Goal: Information Seeking & Learning: Understand process/instructions

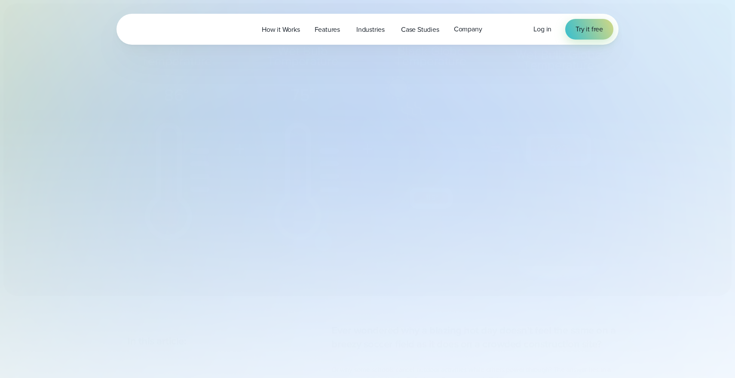
select select "***"
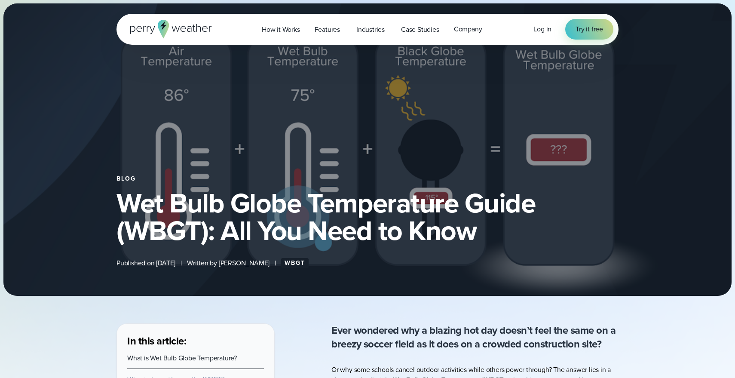
type input "*******"
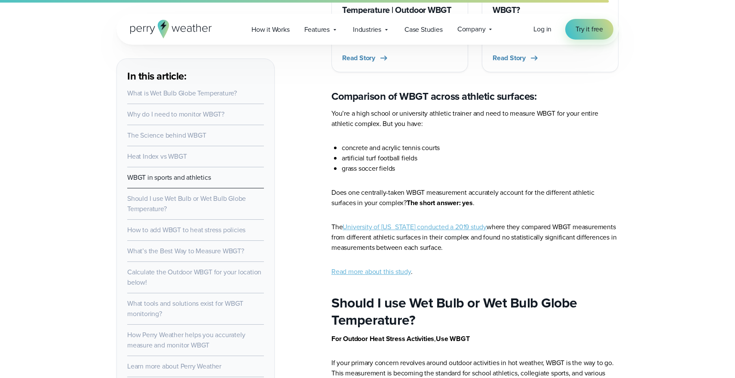
scroll to position [3158, 0]
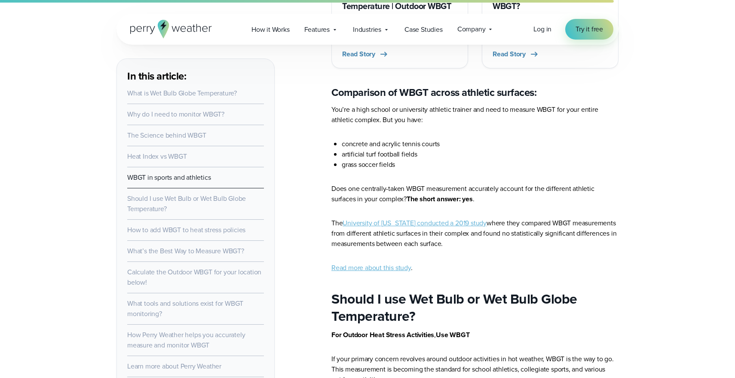
click at [204, 230] on link "How to add WBGT to heat stress policies" at bounding box center [186, 230] width 118 height 10
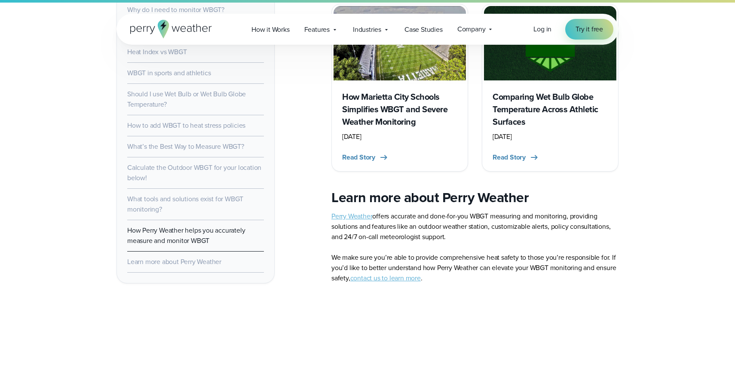
scroll to position [5266, 0]
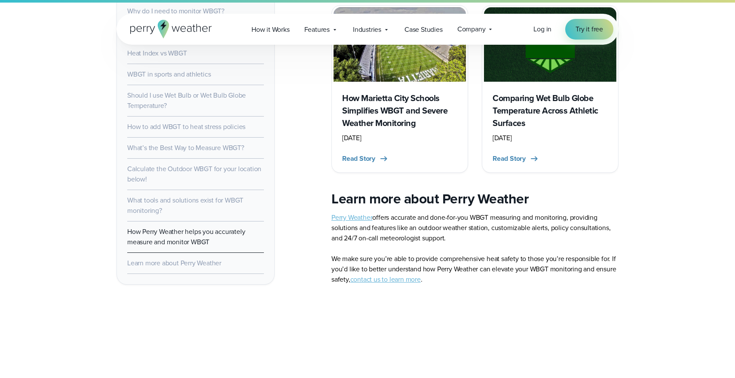
click at [495, 190] on h2 "Learn more about Perry Weather" at bounding box center [474, 198] width 287 height 17
click at [452, 190] on h2 "Learn more about Perry Weather" at bounding box center [474, 198] width 287 height 17
click at [421, 190] on h2 "Learn more about Perry Weather" at bounding box center [474, 198] width 287 height 17
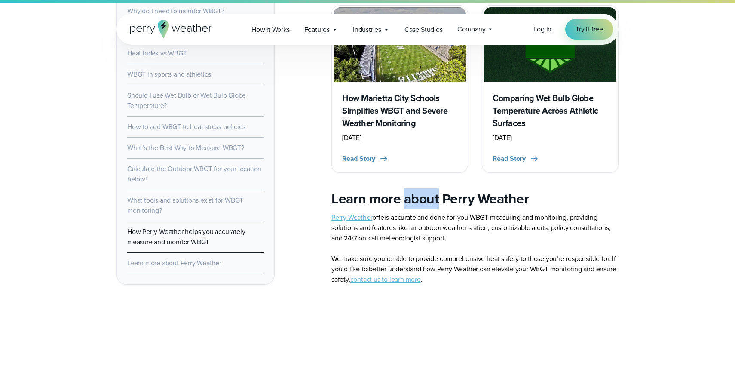
click at [421, 190] on h2 "Learn more about Perry Weather" at bounding box center [474, 198] width 287 height 17
click at [383, 190] on h2 "Learn more about Perry Weather" at bounding box center [474, 198] width 287 height 17
click at [347, 190] on h2 "Learn more about Perry Weather" at bounding box center [474, 198] width 287 height 17
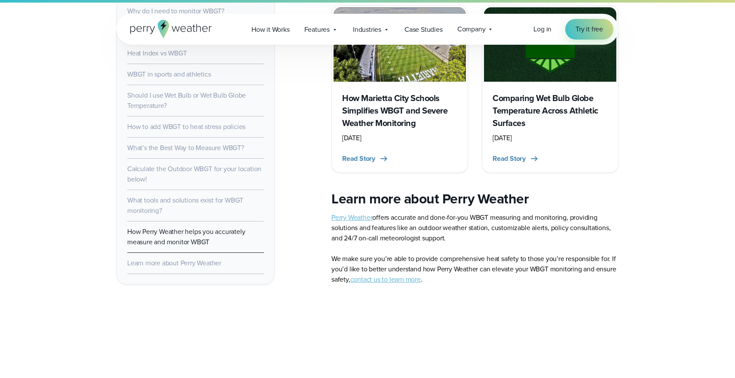
click at [495, 221] on p "Perry Weather offers accurate and done-for-you WBGT measuring and monitoring, p…" at bounding box center [474, 248] width 287 height 72
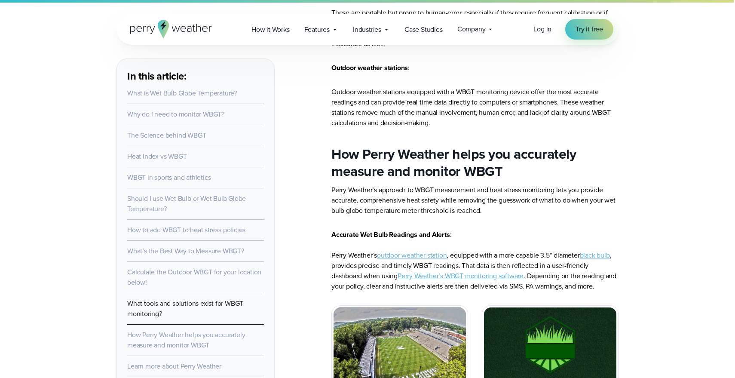
scroll to position [4963, 0]
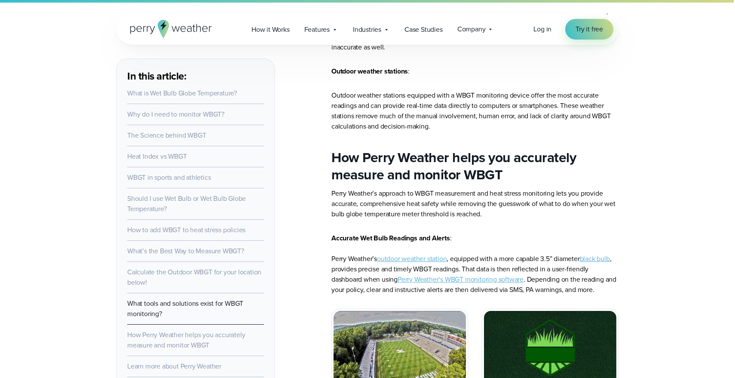
click at [496, 188] on p "Perry Weather’s approach to WBGT measurement and heat stress monitoring lets yo…" at bounding box center [474, 203] width 287 height 31
click at [528, 188] on p "Perry Weather’s approach to WBGT measurement and heat stress monitoring lets yo…" at bounding box center [474, 203] width 287 height 31
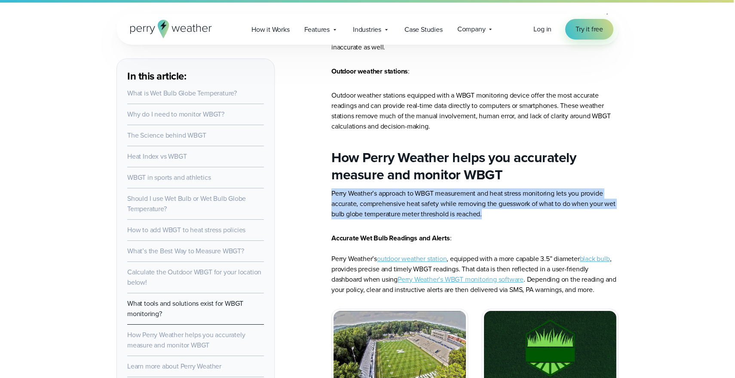
click at [528, 188] on p "Perry Weather’s approach to WBGT measurement and heat stress monitoring lets yo…" at bounding box center [474, 203] width 287 height 31
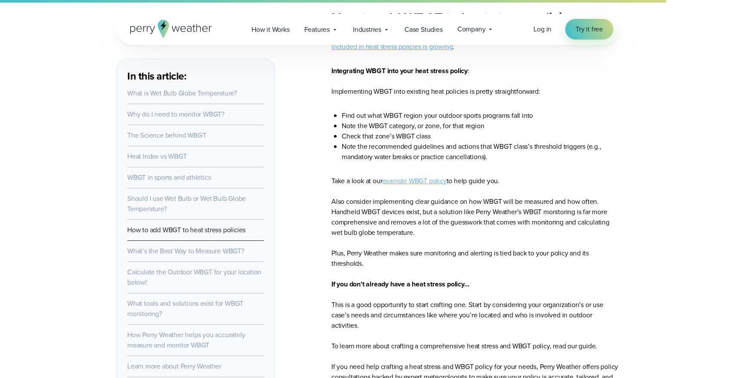
scroll to position [3628, 0]
click at [442, 177] on link "example WBGT policy" at bounding box center [414, 182] width 64 height 10
